Goal: Information Seeking & Learning: Understand process/instructions

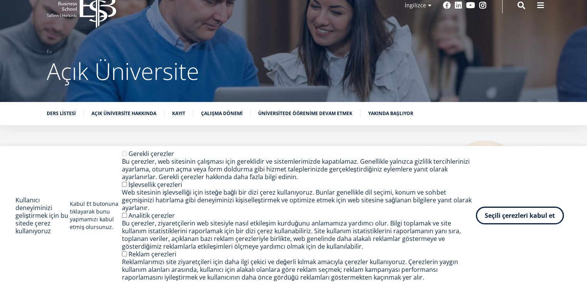
scroll to position [39, 0]
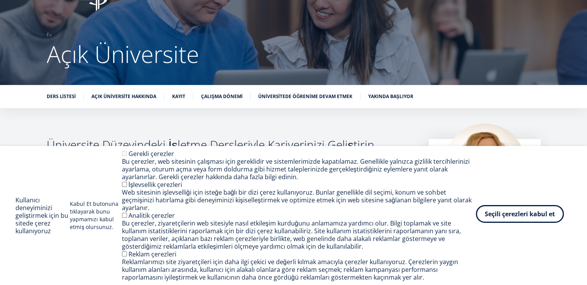
click at [506, 223] on button "Seçili çerezleri kabul et" at bounding box center [520, 214] width 88 height 18
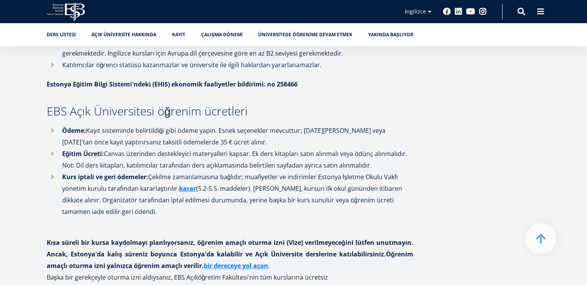
scroll to position [849, 0]
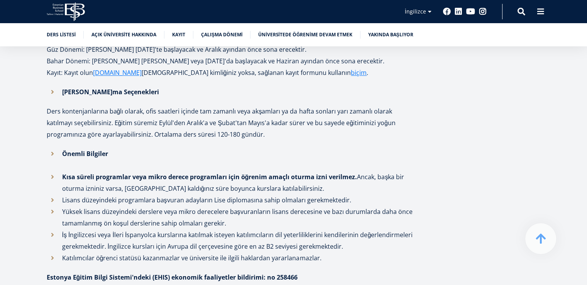
scroll to position [656, 0]
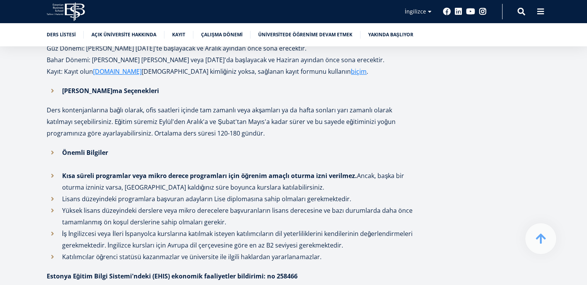
click at [74, 148] on font "Önemli Bilgiler" at bounding box center [85, 152] width 46 height 8
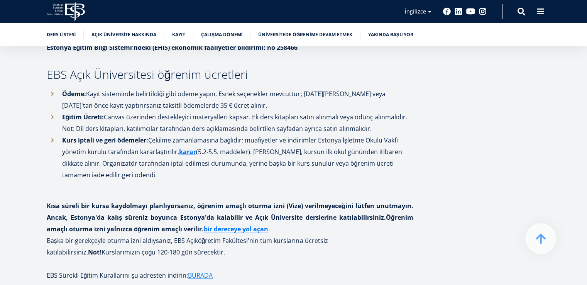
scroll to position [887, 0]
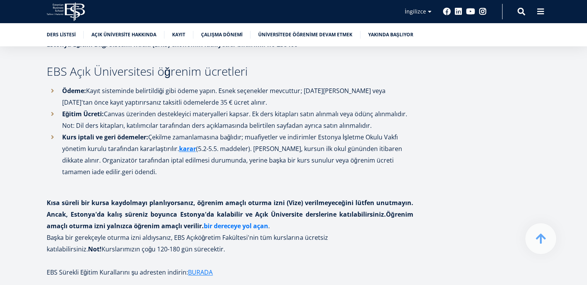
click at [226, 221] on font "bir dereceye yol açan" at bounding box center [236, 225] width 64 height 8
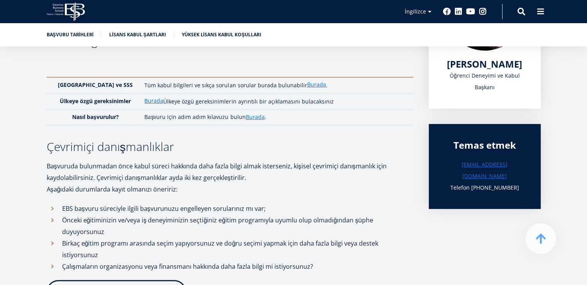
scroll to position [193, 0]
click at [145, 100] on font "Burada" at bounding box center [153, 99] width 19 height 7
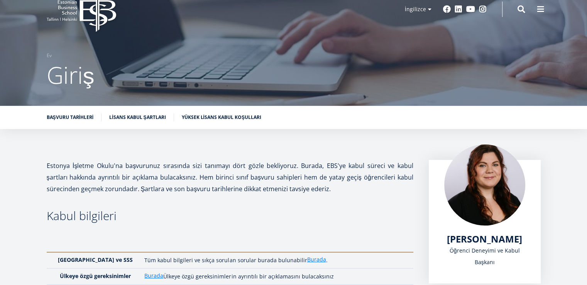
scroll to position [0, 0]
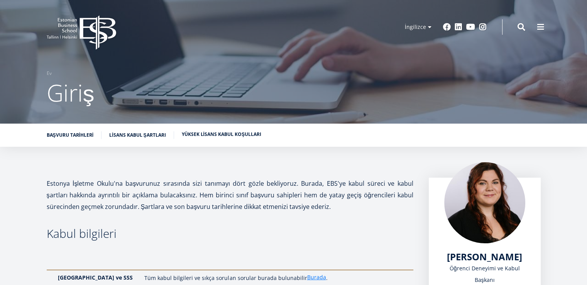
click at [187, 134] on font "Yüksek Lisans kabul koşulları" at bounding box center [221, 134] width 79 height 7
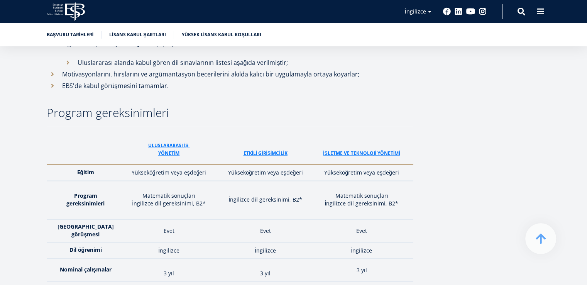
scroll to position [1097, 0]
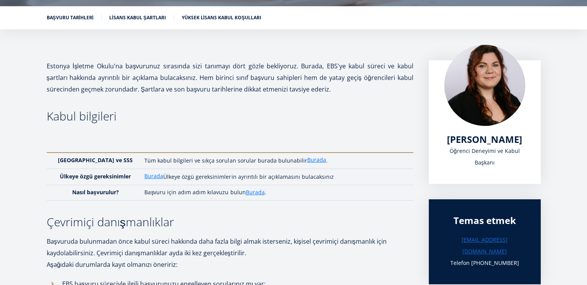
scroll to position [22, 0]
